Goal: Navigation & Orientation: Find specific page/section

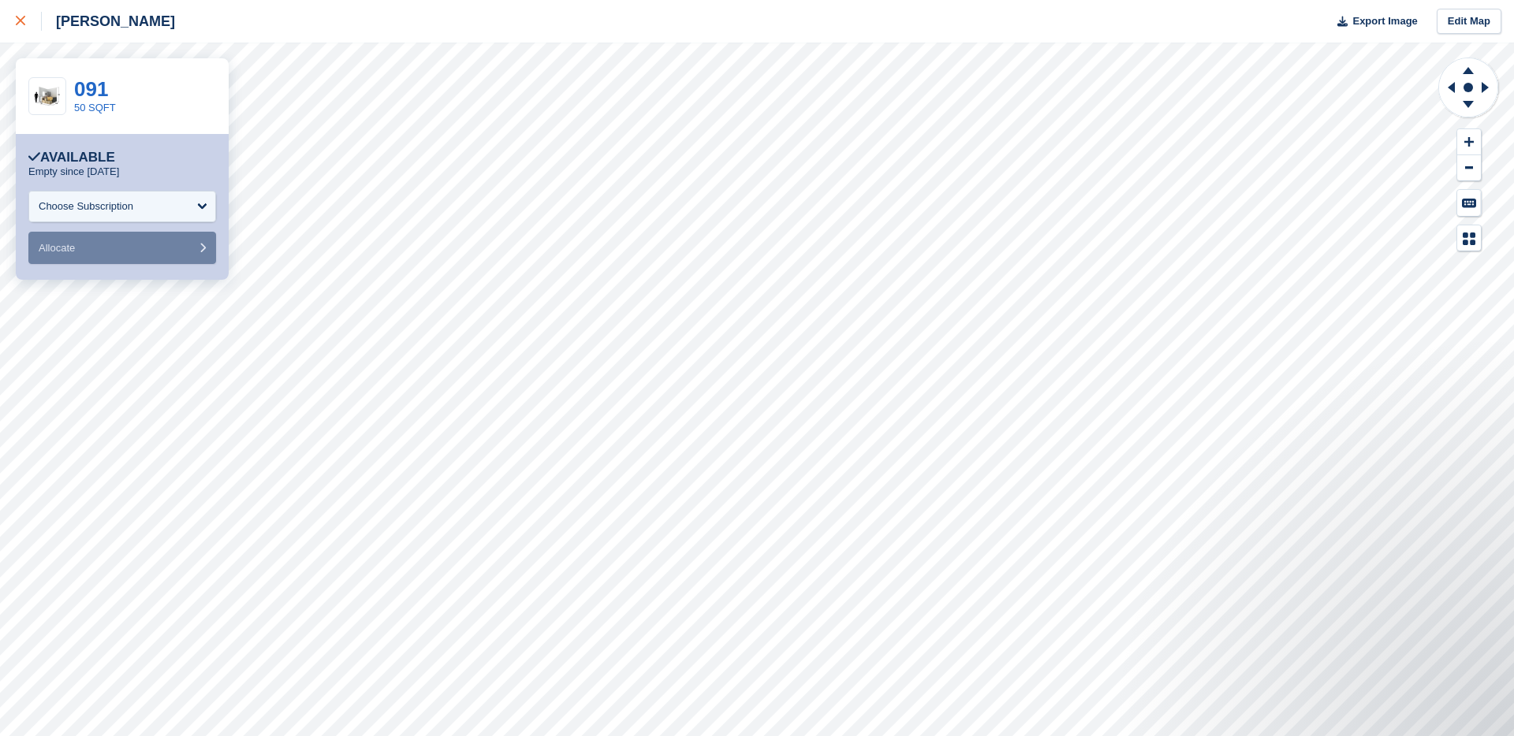
click at [23, 19] on icon at bounding box center [20, 20] width 9 height 9
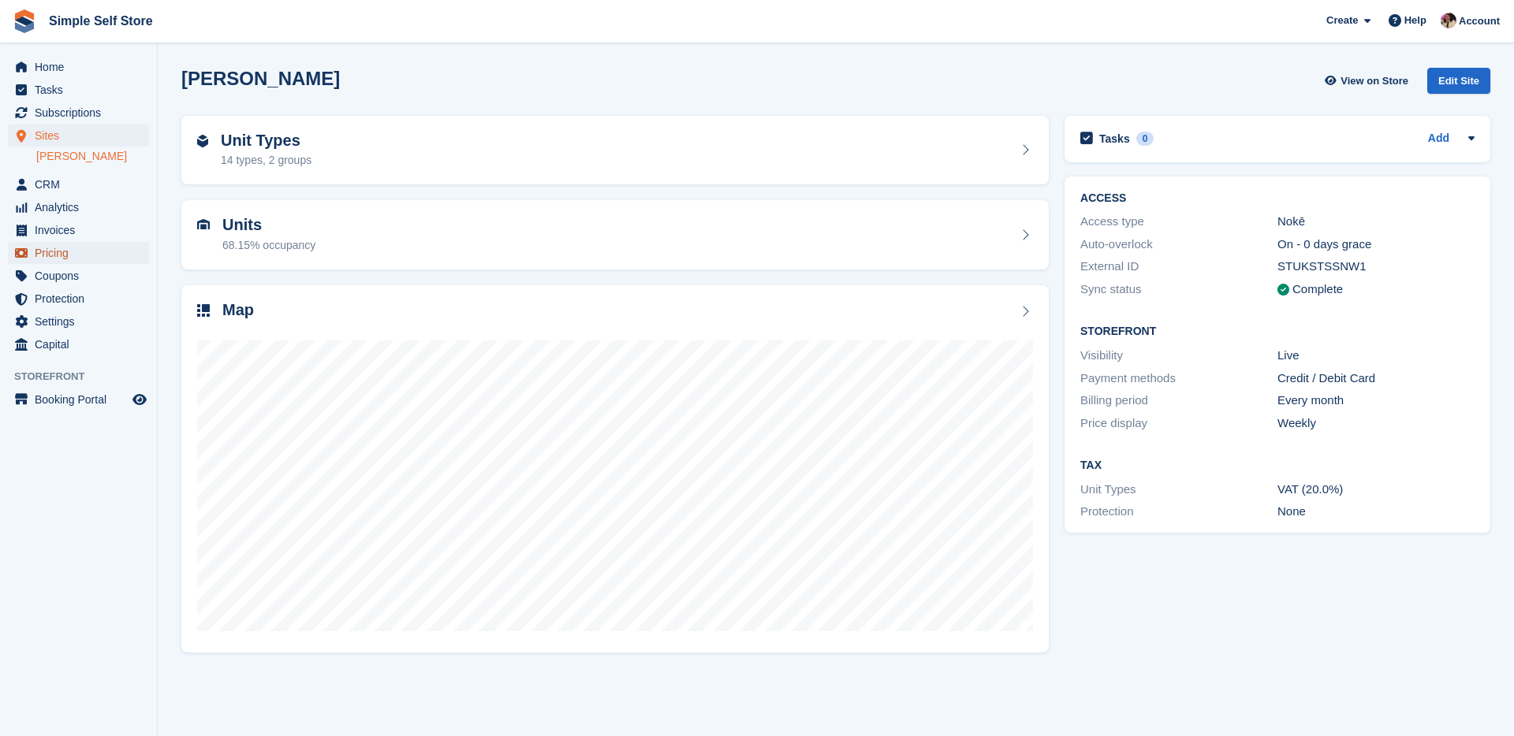
click at [59, 242] on span "Pricing" at bounding box center [82, 253] width 95 height 22
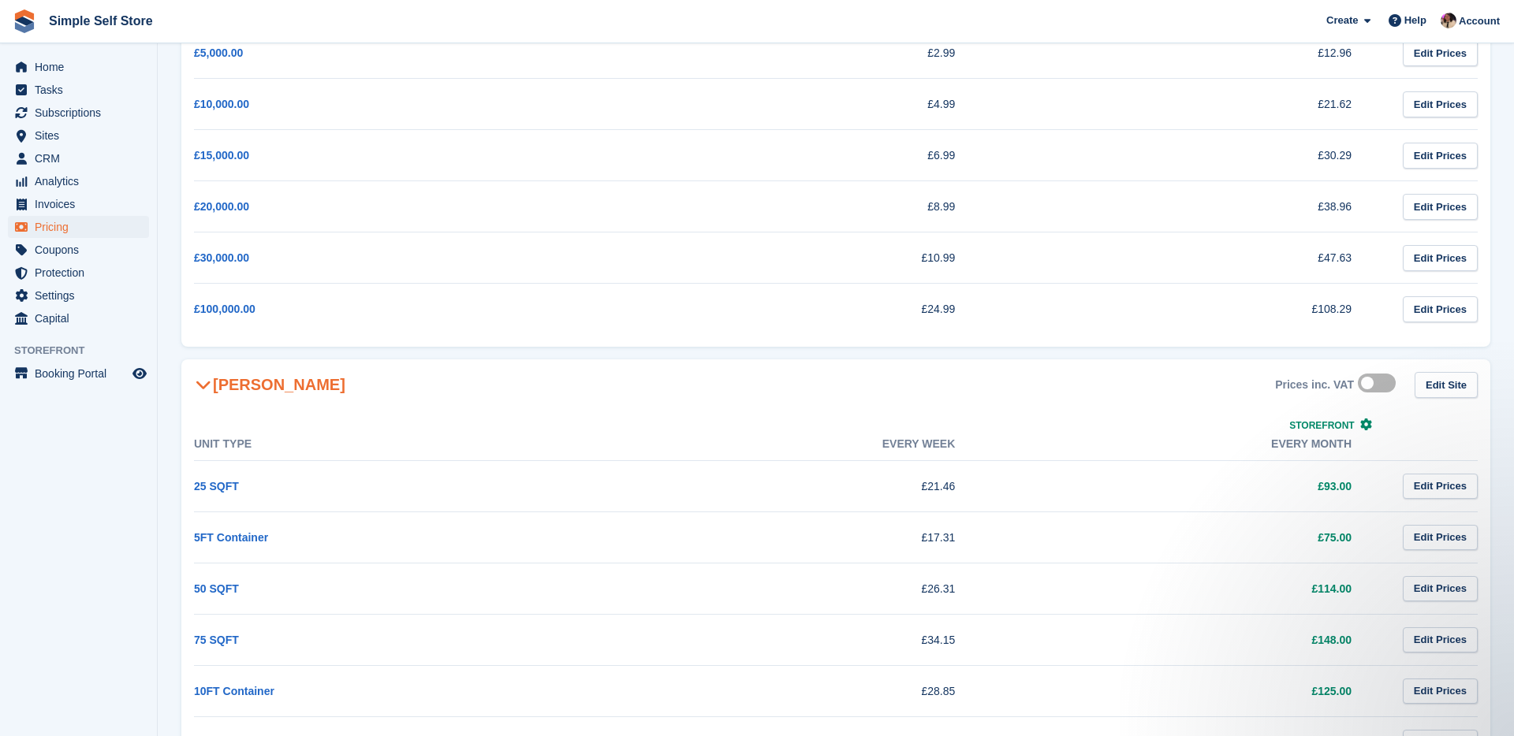
scroll to position [258, 0]
